Goal: Browse casually

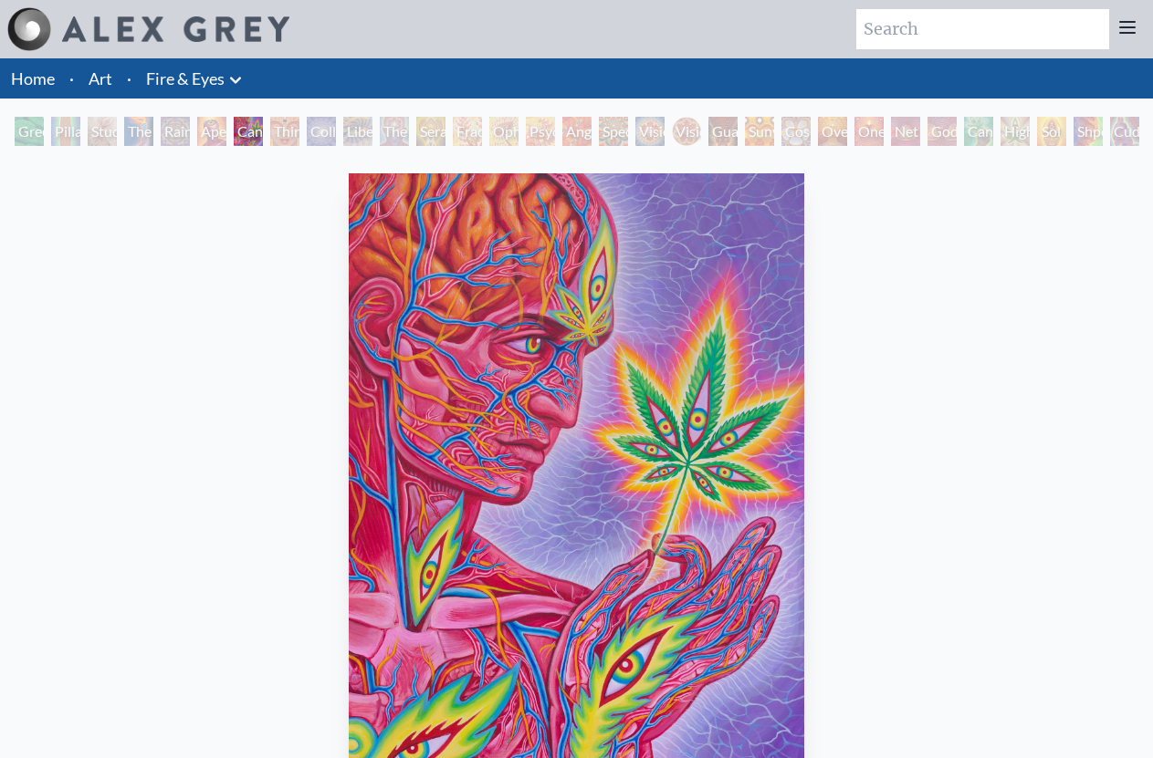
click at [285, 133] on div "Third Eye Tears of Joy" at bounding box center [284, 131] width 29 height 29
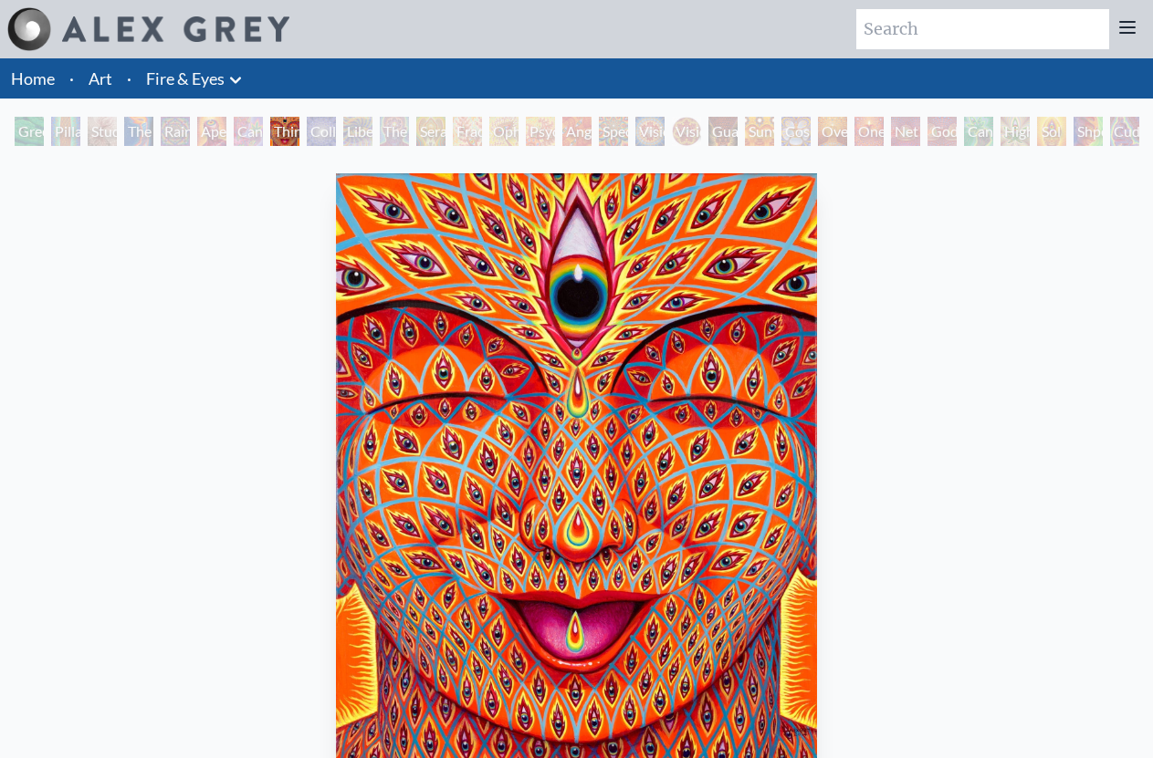
click at [317, 131] on div "Collective Vision" at bounding box center [321, 131] width 29 height 29
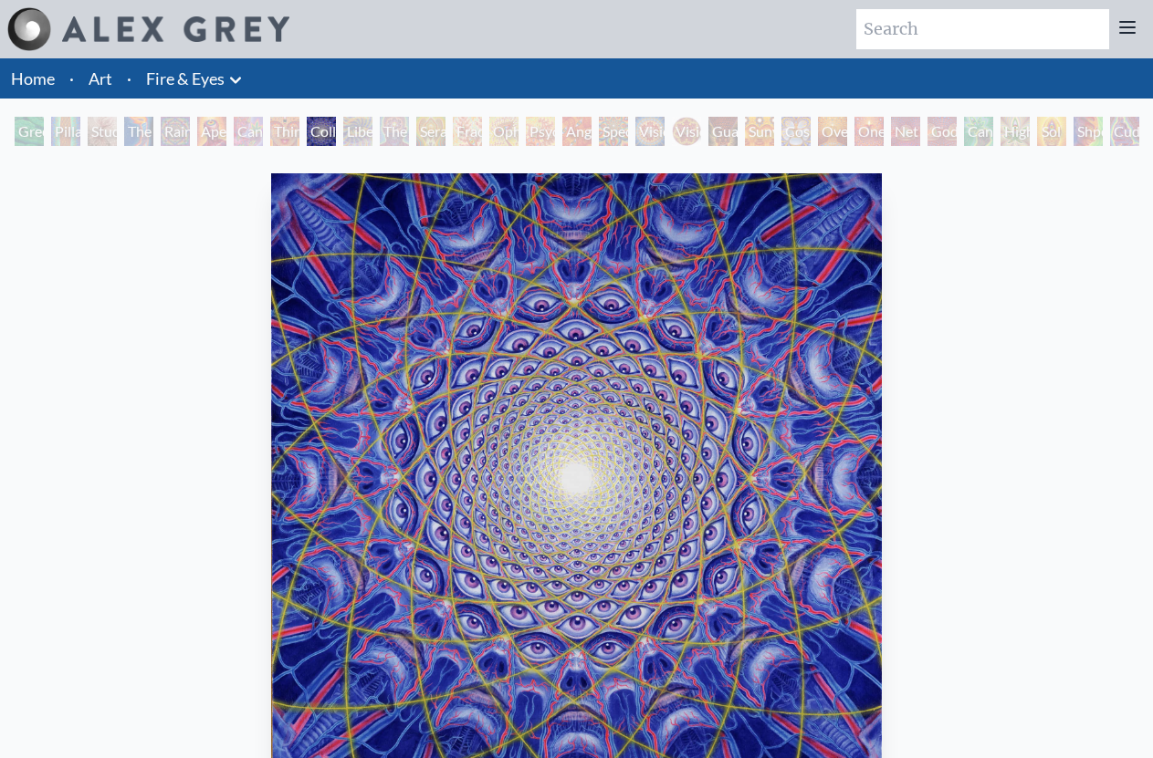
click at [482, 133] on div "Fractal Eyes" at bounding box center [467, 131] width 29 height 29
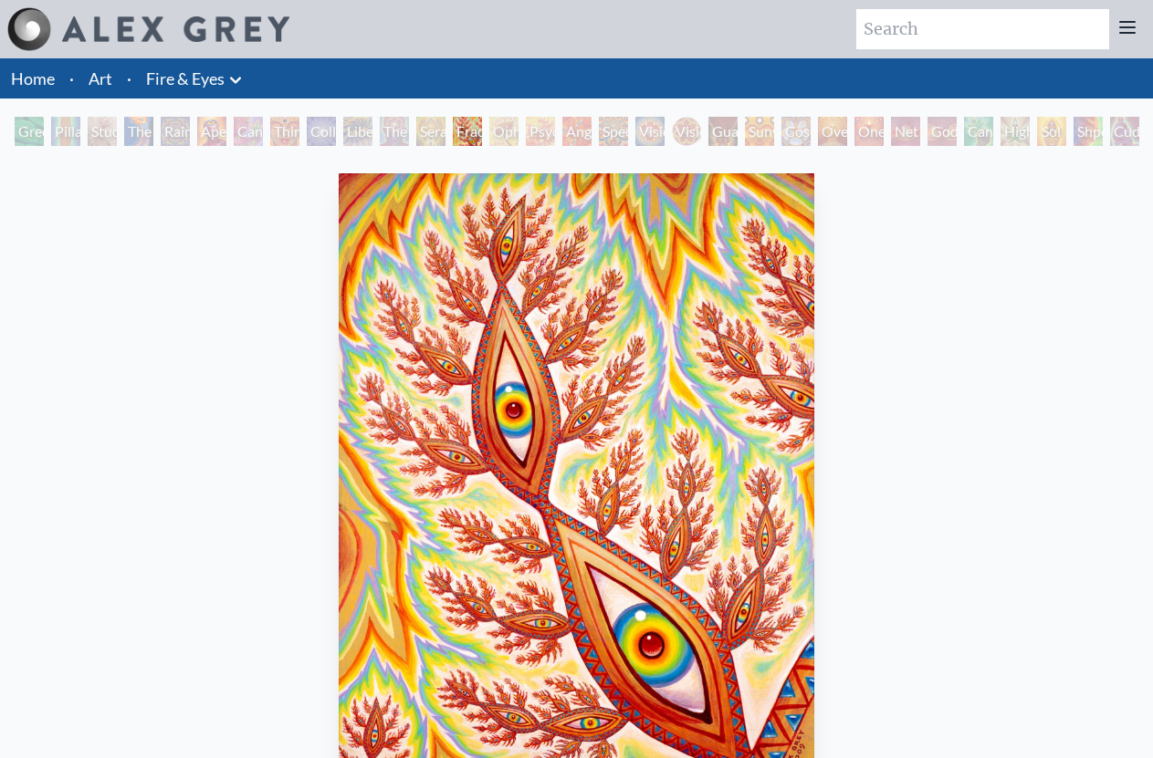
click at [658, 128] on div "Vision Crystal" at bounding box center [649, 131] width 29 height 29
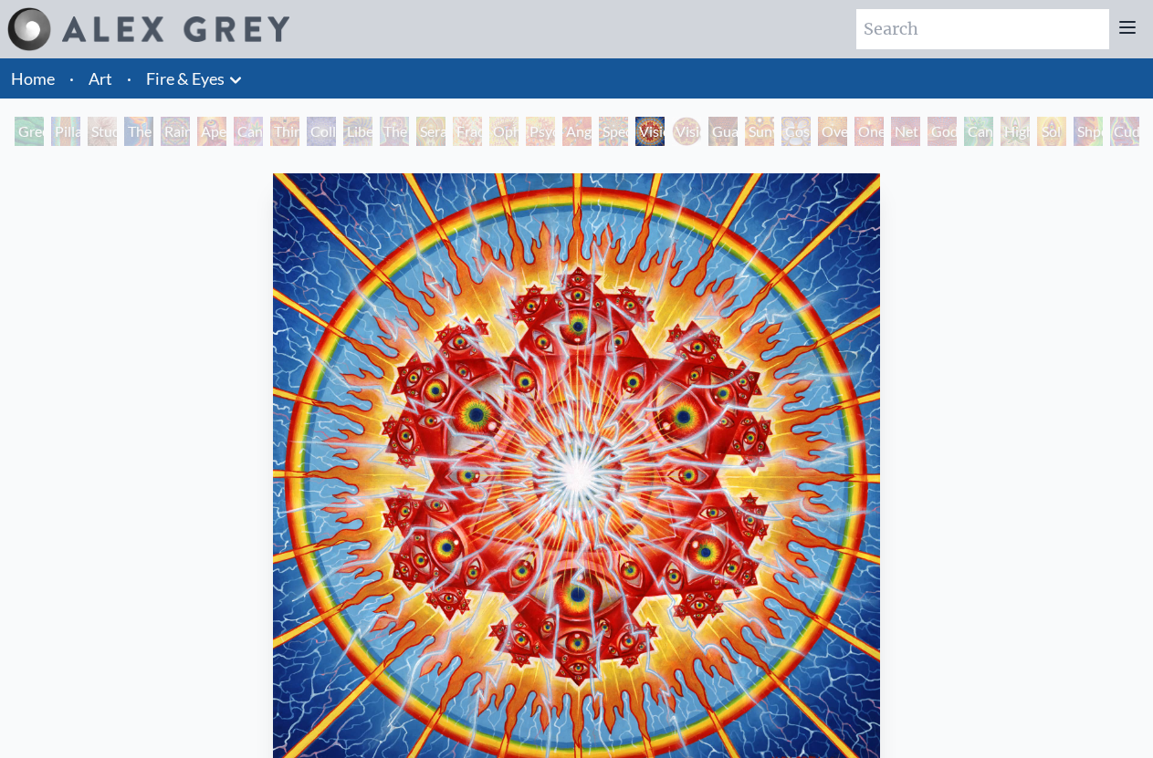
click at [80, 126] on div "Pillar of Awareness" at bounding box center [65, 131] width 29 height 29
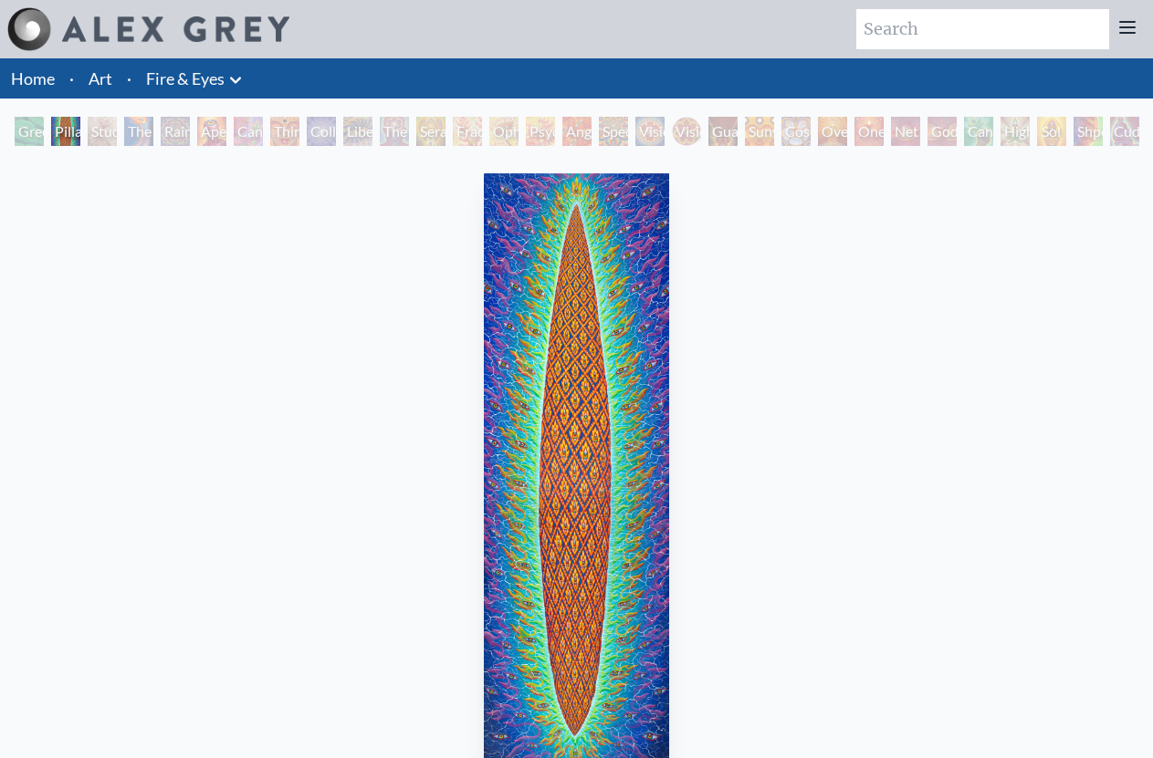
click at [209, 129] on div "Aperture" at bounding box center [211, 131] width 29 height 29
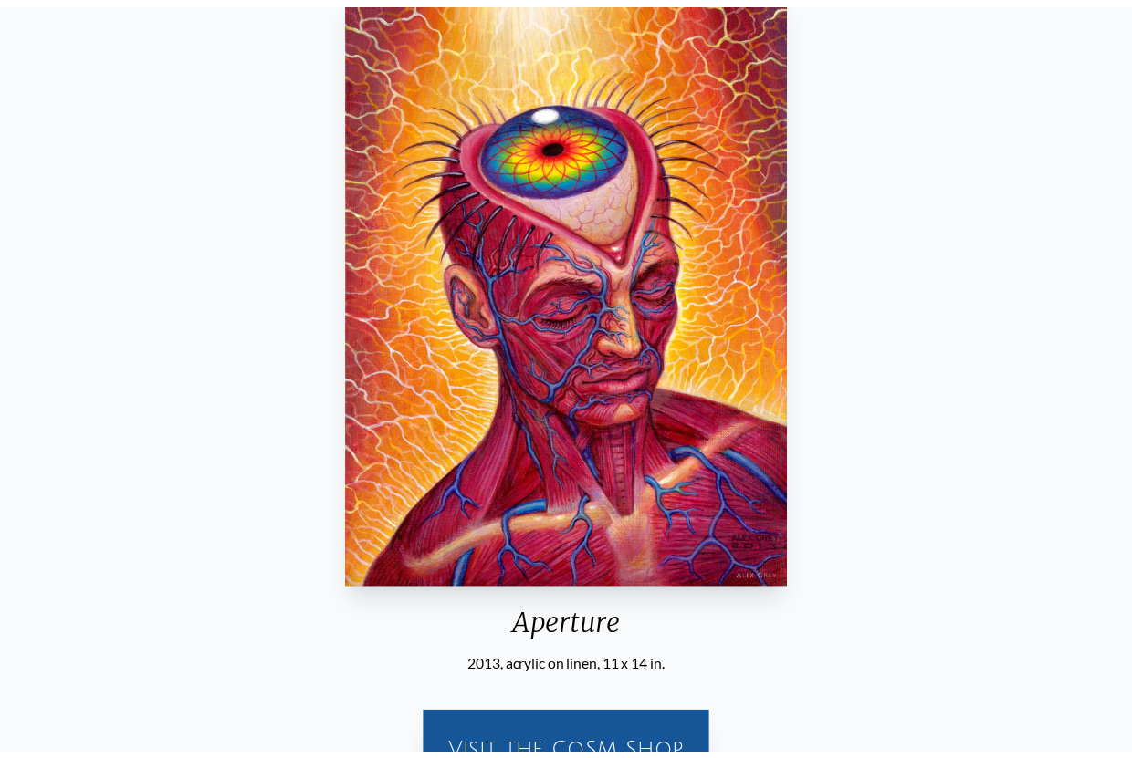
scroll to position [192, 0]
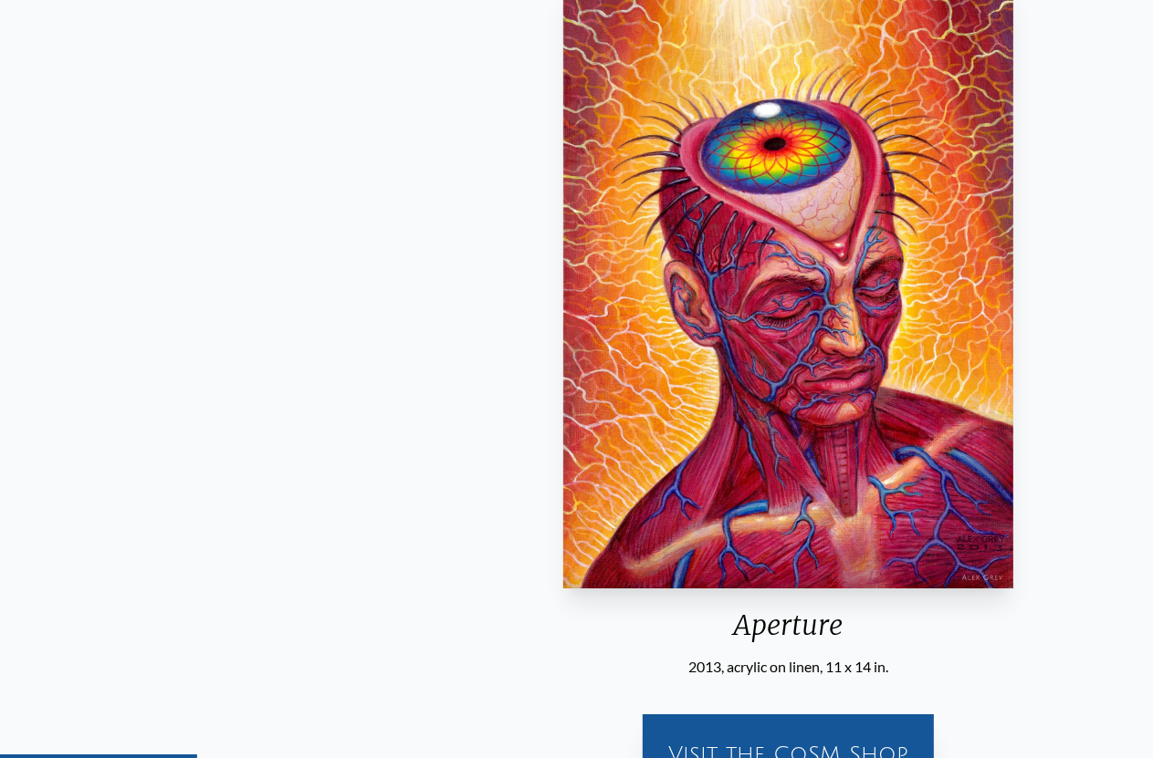
click at [851, 443] on img "6 / 31" at bounding box center [788, 285] width 450 height 607
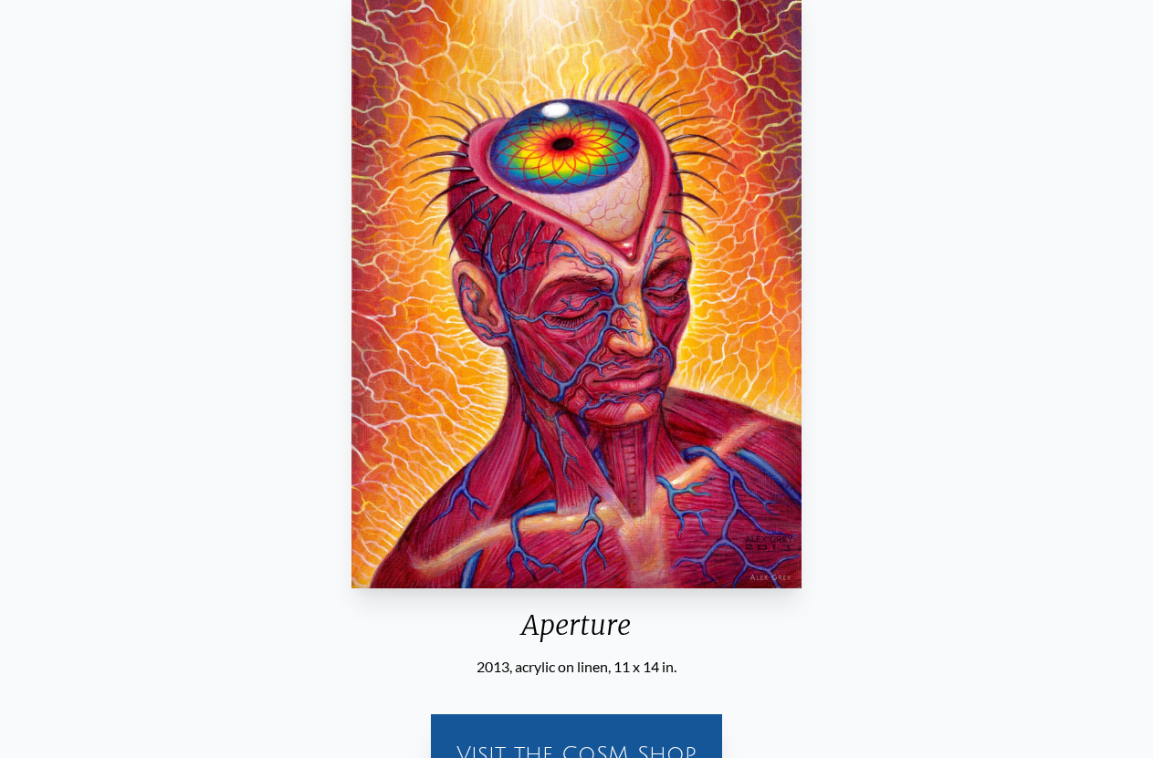
click at [742, 204] on img "6 / 31" at bounding box center [576, 285] width 450 height 607
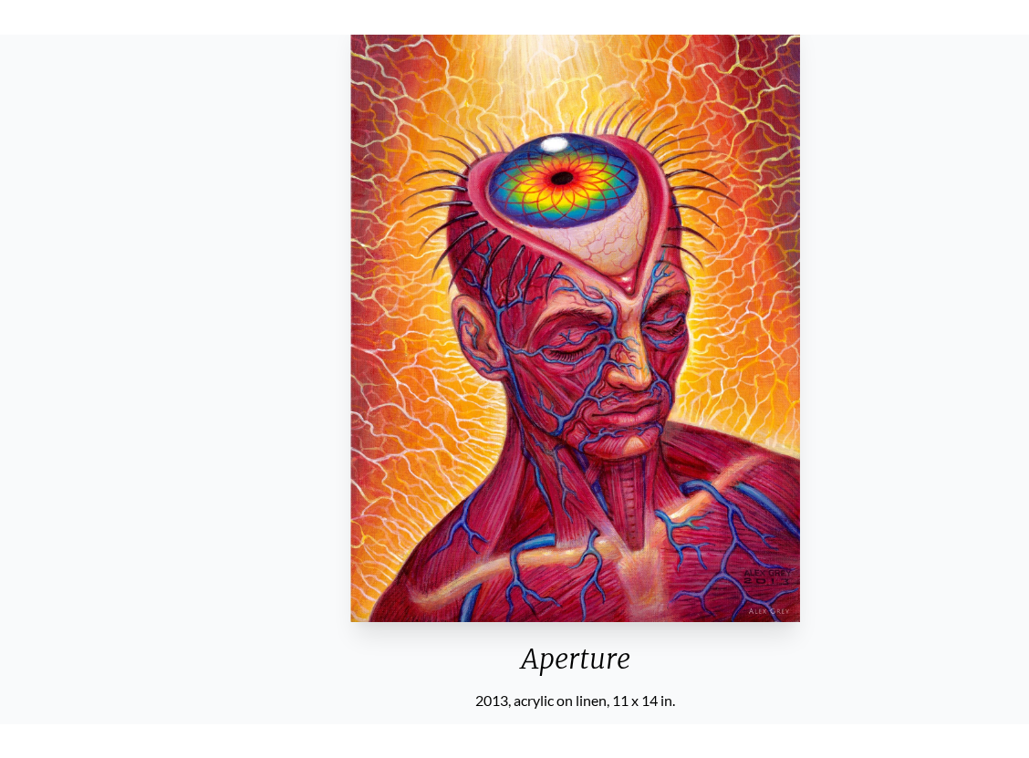
scroll to position [226, 0]
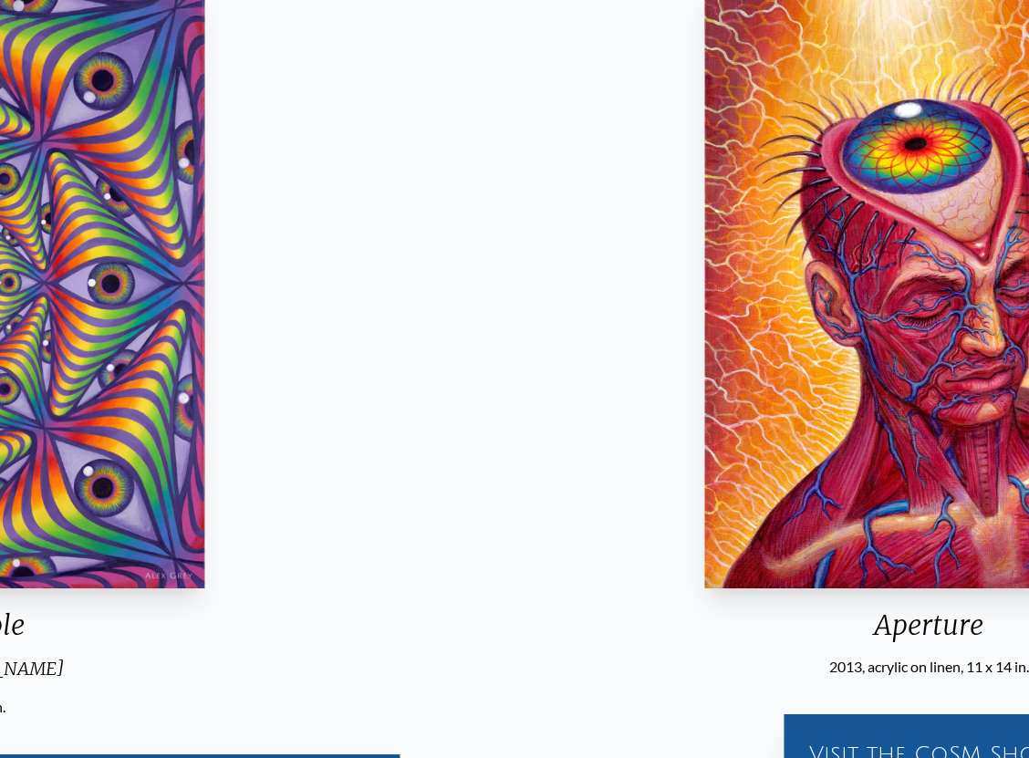
click at [864, 425] on img "6 / 31" at bounding box center [930, 285] width 450 height 607
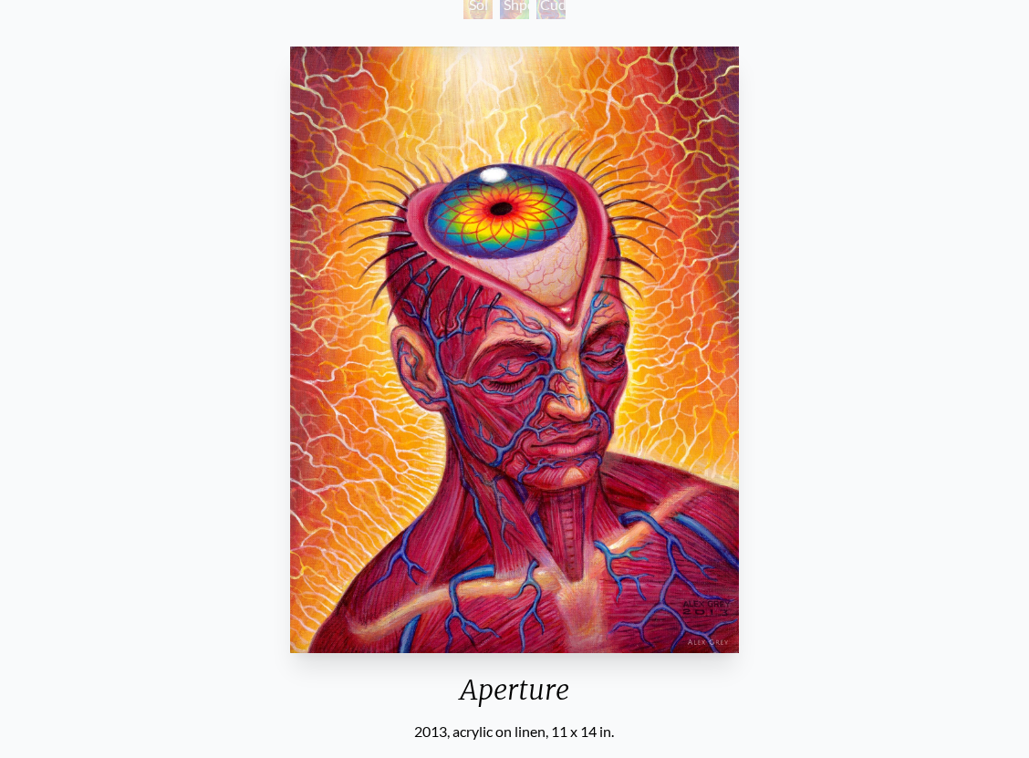
scroll to position [158, 0]
